Goal: Information Seeking & Learning: Learn about a topic

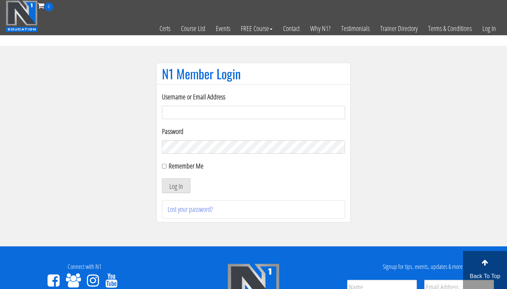
type input "[EMAIL_ADDRESS][DOMAIN_NAME]"
click at [176, 185] on button "Log In" at bounding box center [176, 185] width 29 height 15
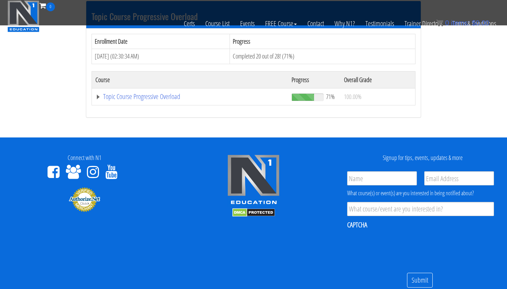
scroll to position [323, 0]
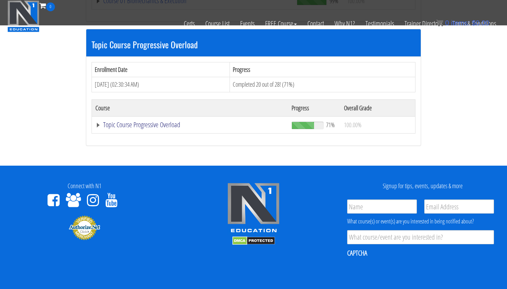
click at [153, 122] on link "Topic Course Progressive Overload" at bounding box center [189, 124] width 189 height 7
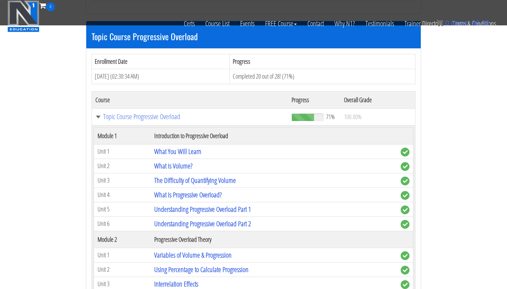
scroll to position [372, 0]
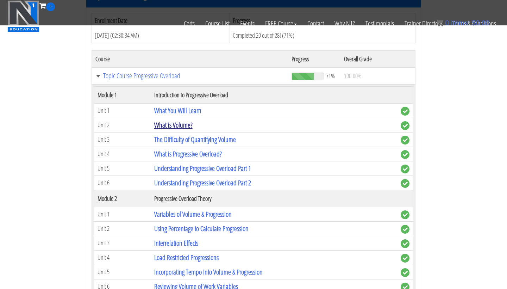
click at [173, 121] on link "What is Volume?" at bounding box center [173, 125] width 38 height 10
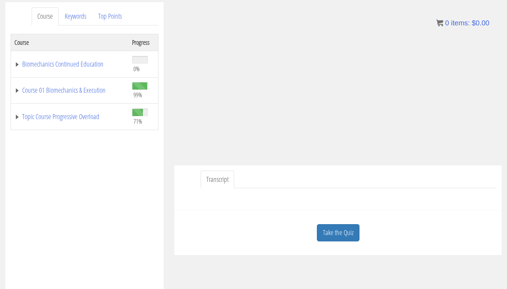
scroll to position [88, 0]
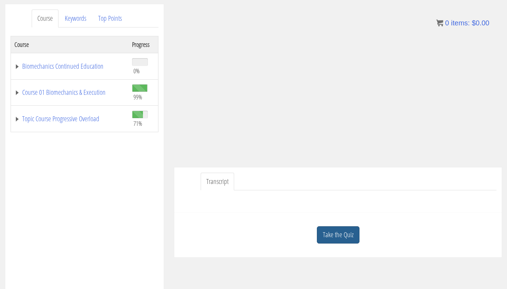
click at [329, 240] on link "Take the Quiz" at bounding box center [338, 234] width 43 height 17
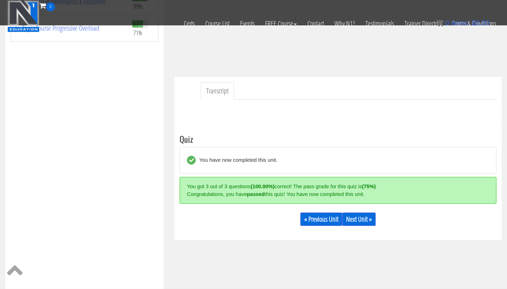
scroll to position [127, 0]
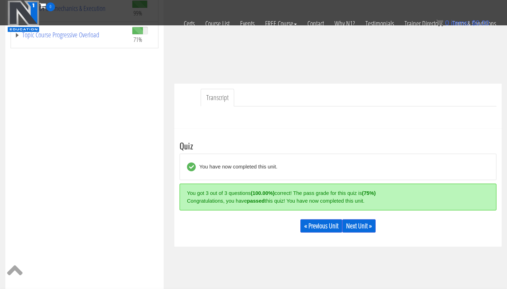
click at [262, 194] on strong "(100.00%)" at bounding box center [263, 193] width 24 height 6
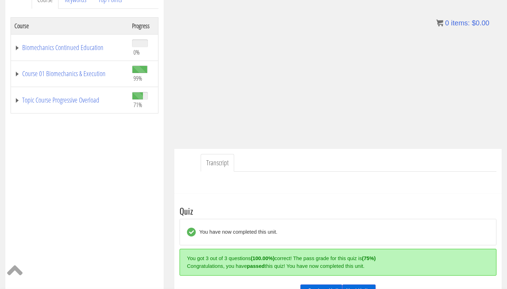
scroll to position [106, 0]
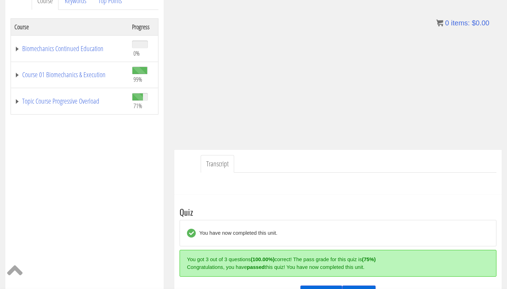
click at [221, 164] on link "Transcript" at bounding box center [217, 164] width 33 height 18
click at [219, 166] on link "Transcript" at bounding box center [217, 164] width 33 height 18
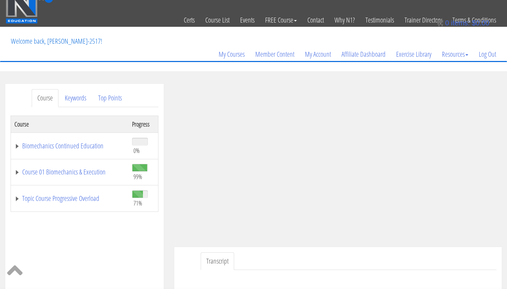
scroll to position [9, 0]
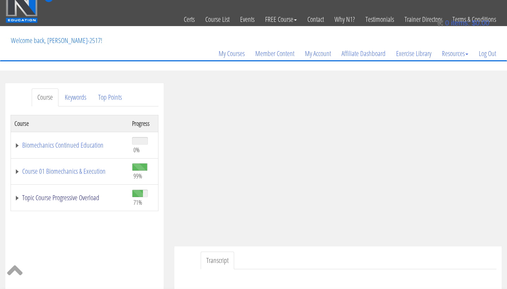
click at [75, 200] on link "Topic Course Progressive Overload" at bounding box center [69, 197] width 111 height 7
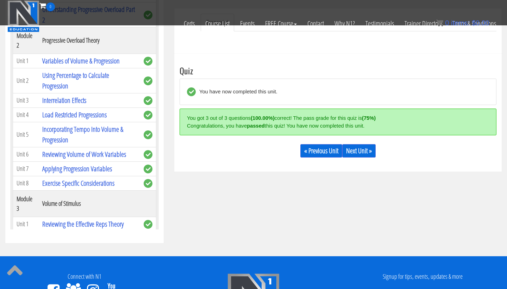
scroll to position [193, 0]
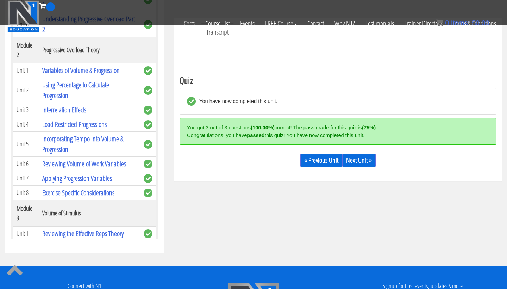
click at [353, 130] on div "You got 3 out of 3 questions (100.00%) correct! The pass grade for this quiz is…" at bounding box center [336, 128] width 298 height 8
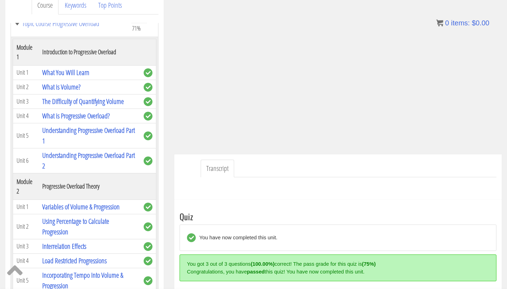
scroll to position [74, 0]
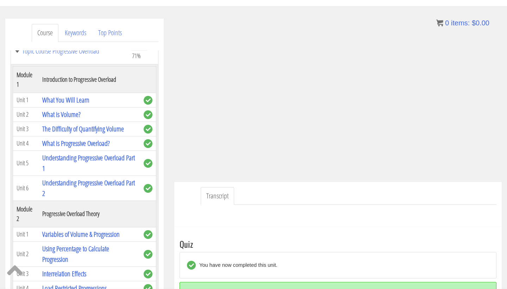
click at [228, 198] on link "Transcript" at bounding box center [217, 196] width 33 height 18
click at [220, 217] on div at bounding box center [338, 213] width 317 height 17
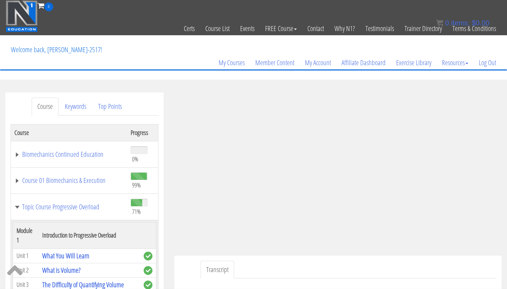
scroll to position [0, 0]
click at [85, 151] on link "Biomechanics Continued Education" at bounding box center [68, 154] width 109 height 7
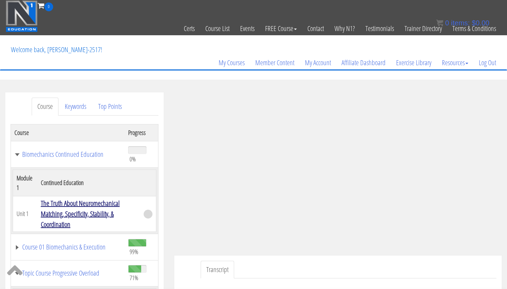
click at [97, 213] on link "The Truth About Neuromechanical Matching, Specificity, Stability, & Coordination" at bounding box center [80, 213] width 79 height 31
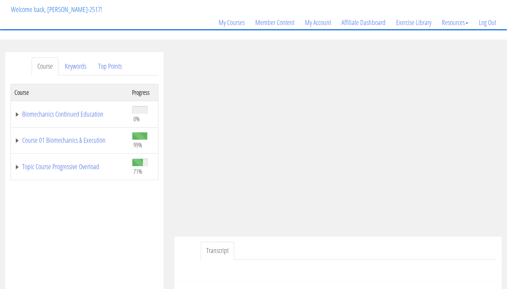
scroll to position [40, 0]
click at [16, 113] on link "Biomechanics Continued Education" at bounding box center [69, 114] width 111 height 7
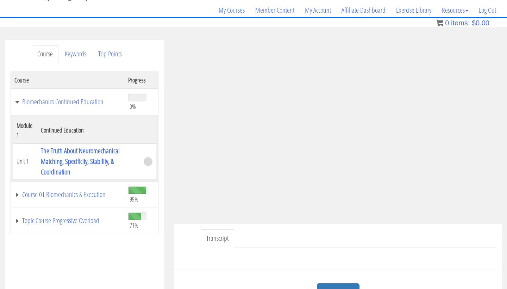
scroll to position [61, 0]
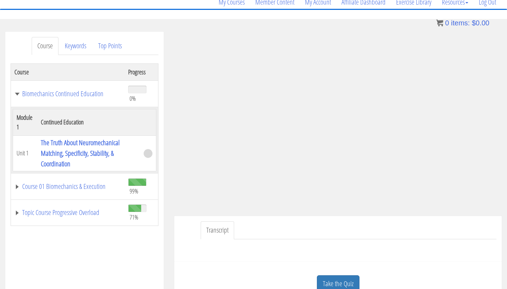
click at [393, 235] on ul "Transcript" at bounding box center [349, 230] width 296 height 18
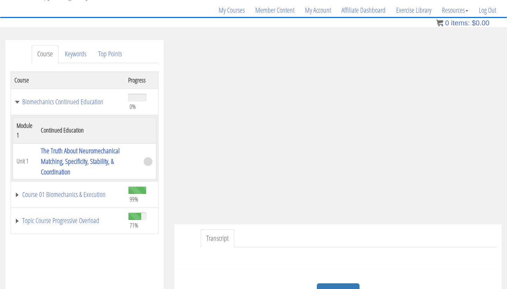
scroll to position [40, 0]
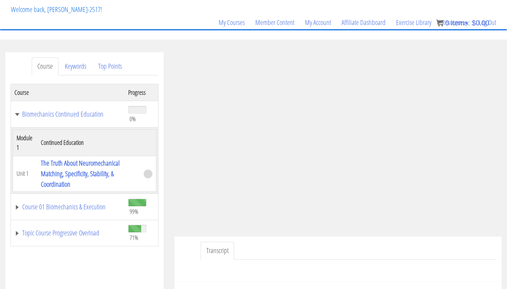
click at [282, 265] on div at bounding box center [338, 267] width 317 height 17
click at [282, 250] on ul "Transcript" at bounding box center [349, 250] width 296 height 18
